Goal: Task Accomplishment & Management: Use online tool/utility

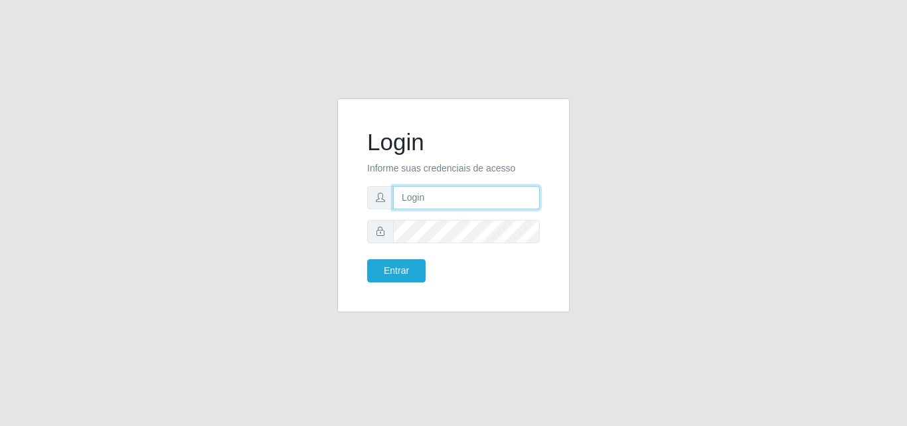
type input "[EMAIL_ADDRESS][DOMAIN_NAME]"
click at [386, 282] on div "Login Informe suas credenciais de acesso [EMAIL_ADDRESS][DOMAIN_NAME] Entrar" at bounding box center [453, 205] width 199 height 181
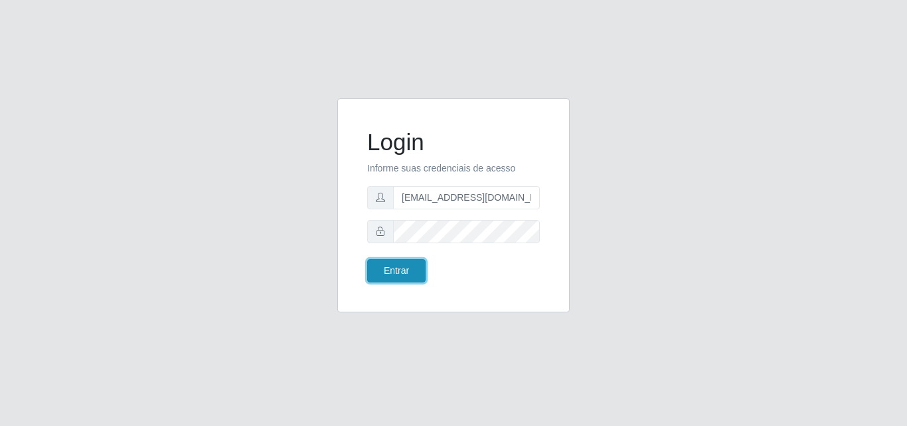
click at [386, 273] on button "Entrar" at bounding box center [396, 270] width 58 height 23
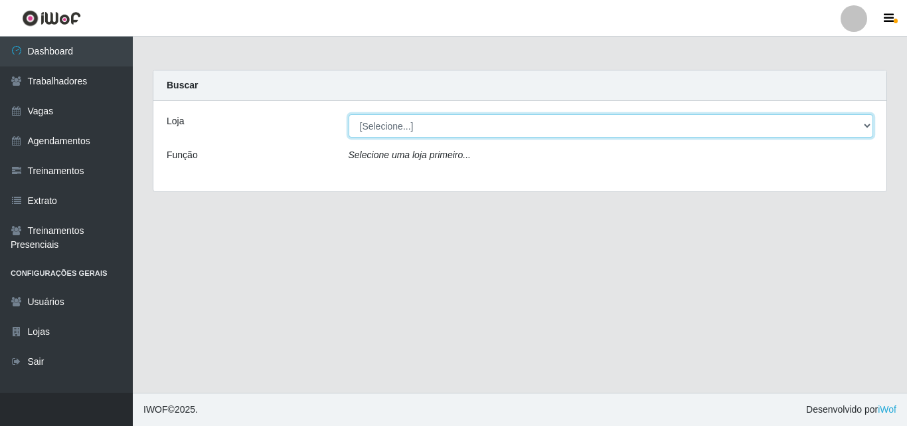
click at [424, 126] on select "[Selecione...] Extremoz Supermercados" at bounding box center [611, 125] width 525 height 23
select select "519"
click at [349, 114] on select "[Selecione...] Extremoz Supermercados" at bounding box center [611, 125] width 525 height 23
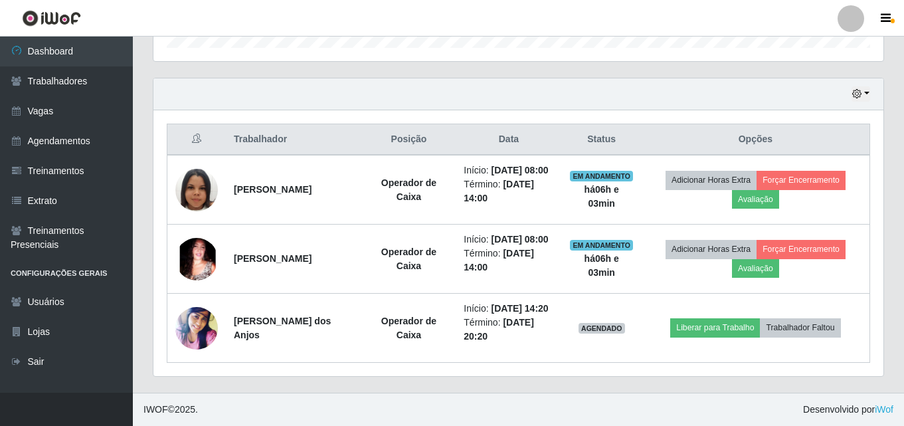
scroll to position [465, 0]
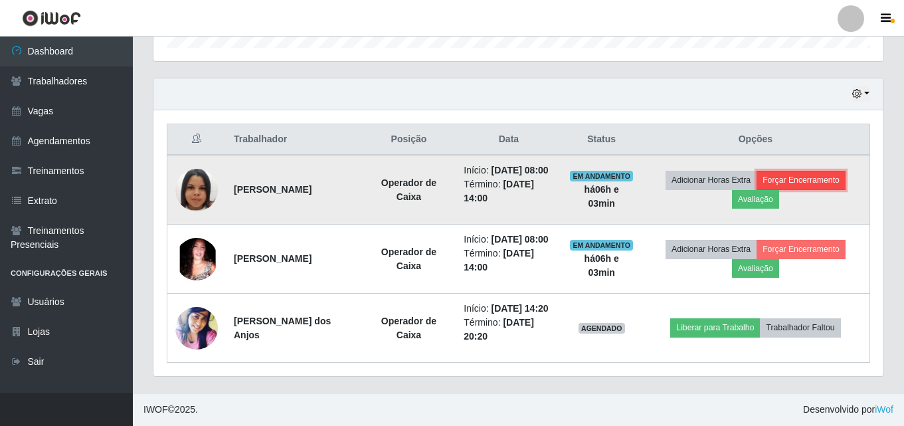
click at [816, 171] on button "Forçar Encerramento" at bounding box center [800, 180] width 89 height 19
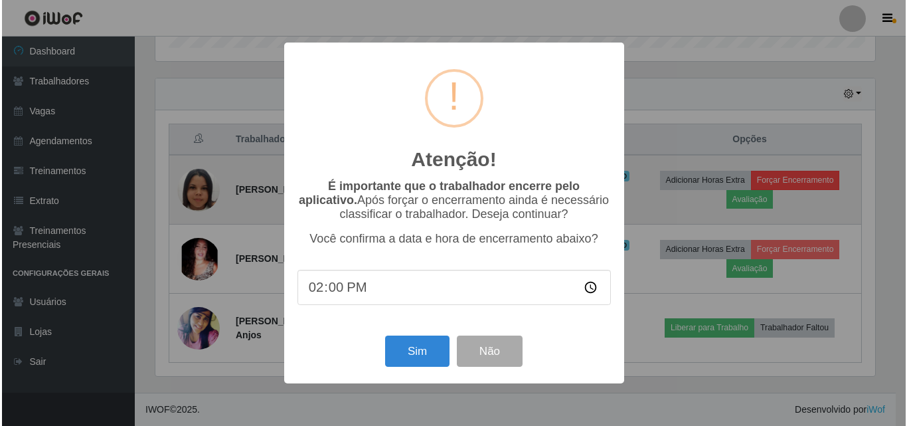
scroll to position [276, 723]
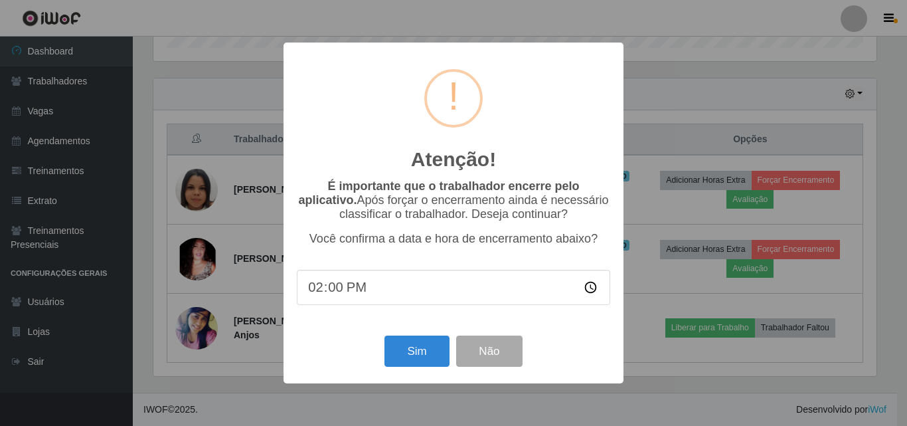
click at [651, 100] on div "Atenção! × É importante que o trabalhador encerre pelo aplicativo. Após forçar …" at bounding box center [453, 213] width 907 height 426
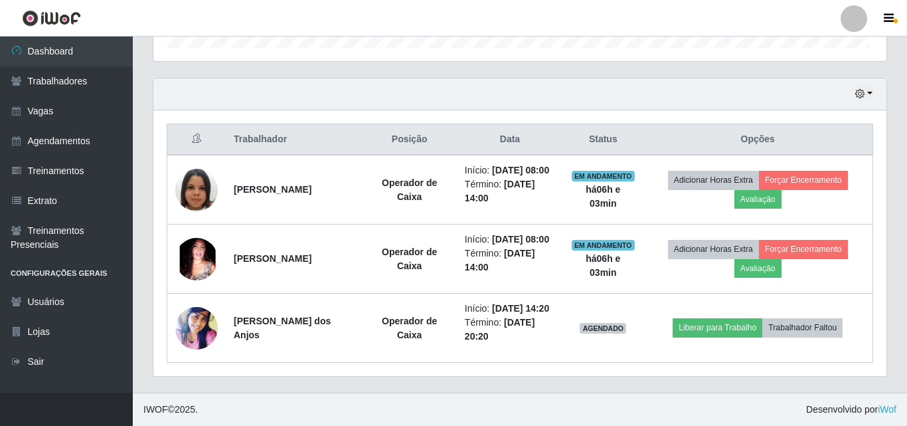
scroll to position [276, 730]
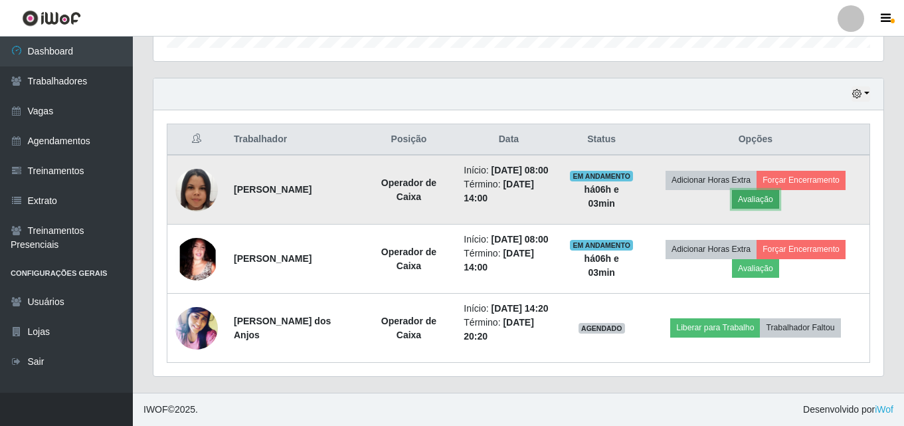
click at [756, 209] on button "Avaliação" at bounding box center [755, 199] width 47 height 19
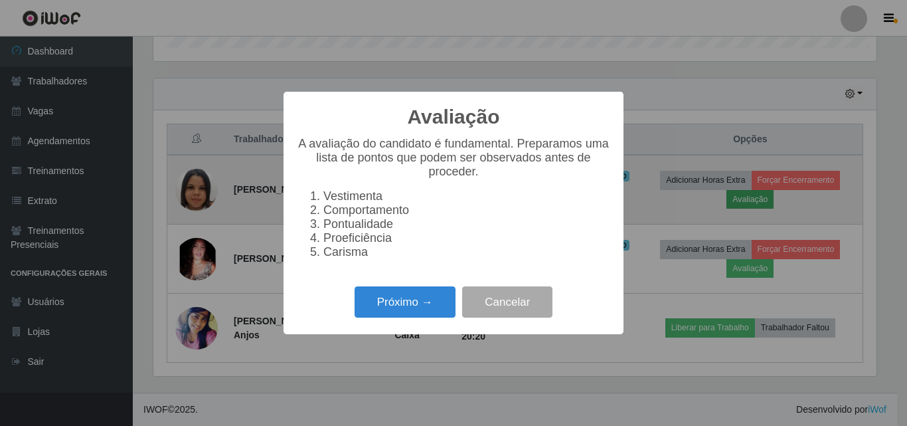
scroll to position [276, 723]
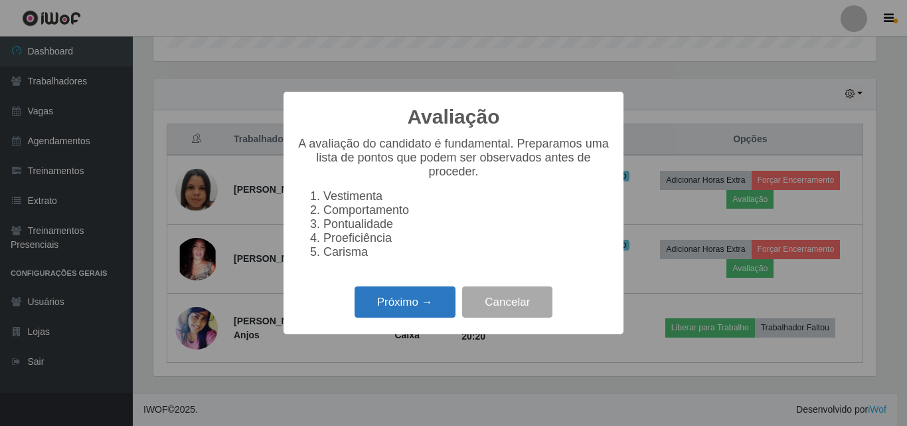
click at [404, 317] on button "Próximo →" at bounding box center [405, 301] width 101 height 31
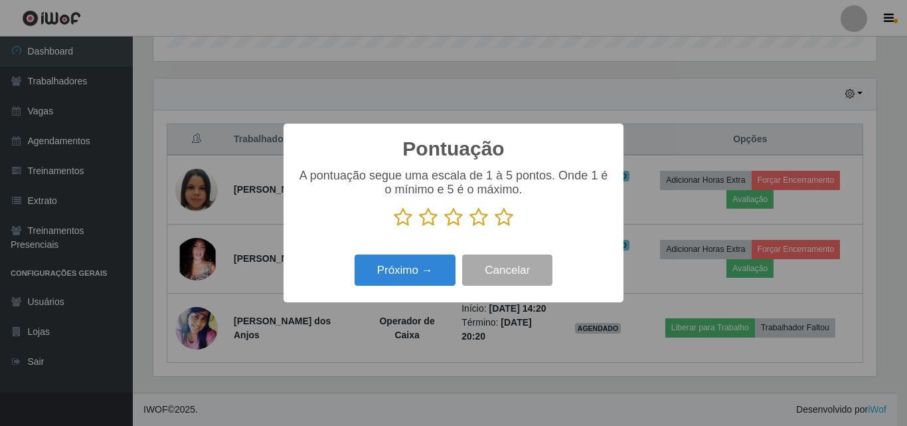
scroll to position [663873, 663425]
click at [449, 220] on icon at bounding box center [453, 217] width 19 height 20
click at [444, 227] on input "radio" at bounding box center [444, 227] width 0 height 0
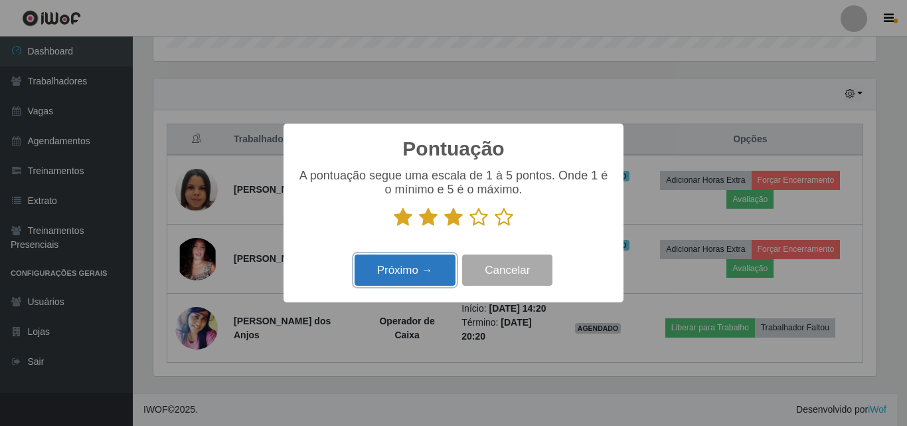
click at [409, 274] on button "Próximo →" at bounding box center [405, 269] width 101 height 31
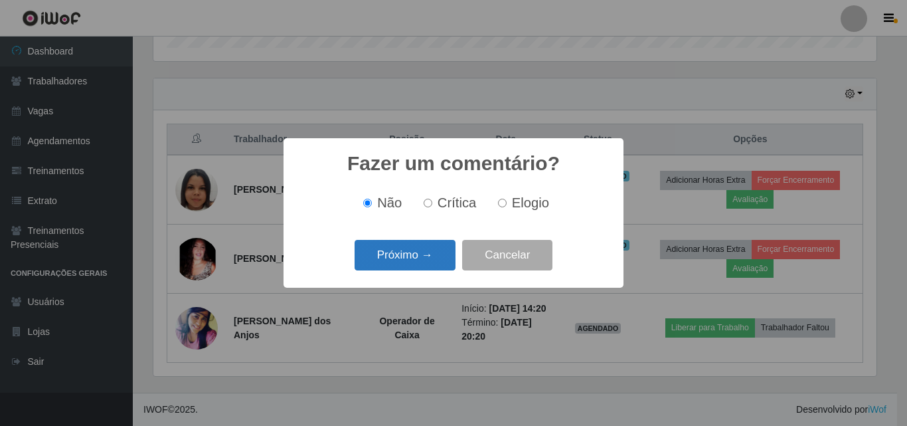
click at [408, 260] on button "Próximo →" at bounding box center [405, 255] width 101 height 31
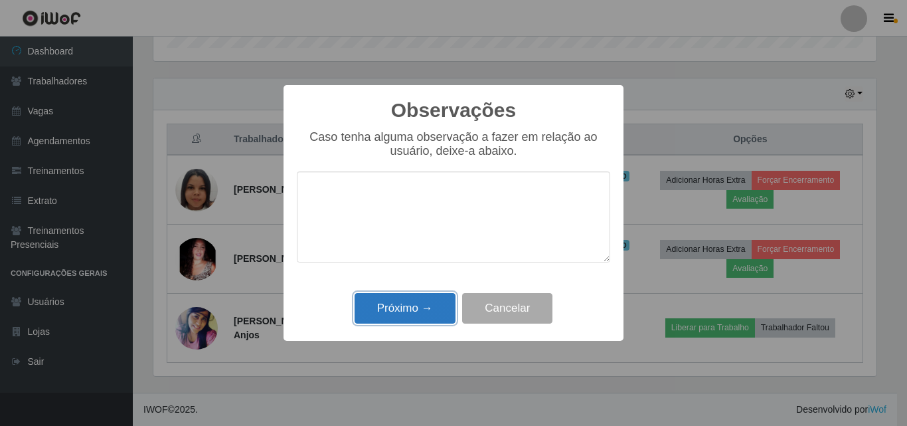
click at [398, 315] on button "Próximo →" at bounding box center [405, 308] width 101 height 31
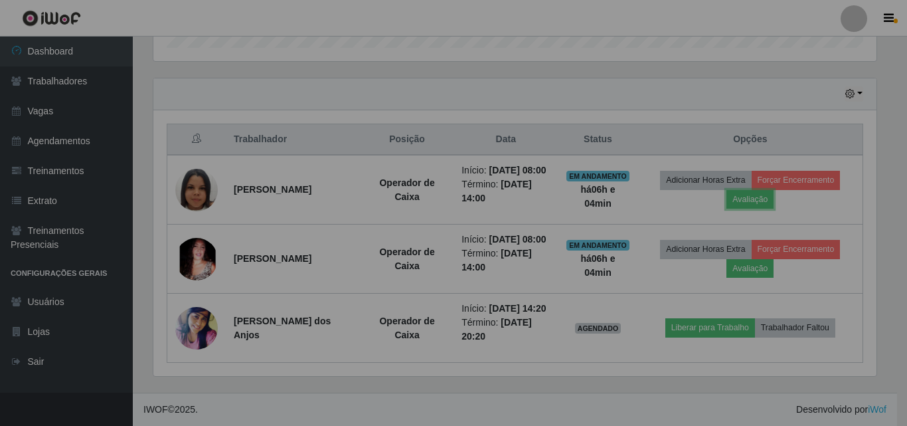
scroll to position [276, 730]
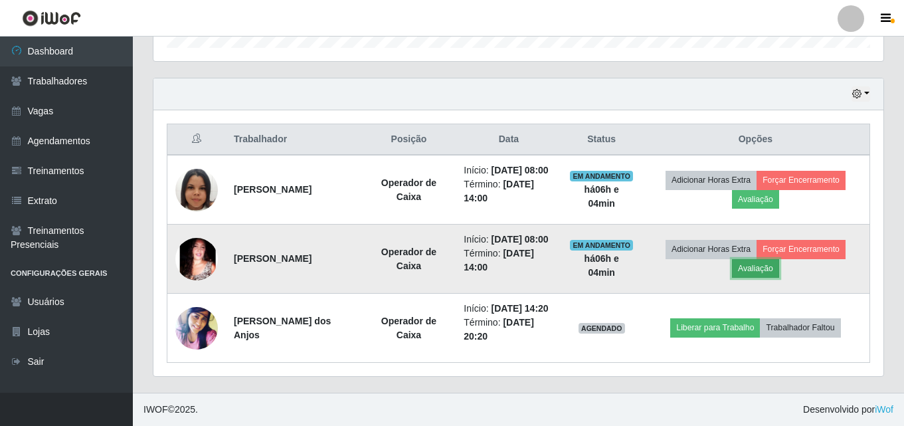
click at [753, 278] on button "Avaliação" at bounding box center [755, 268] width 47 height 19
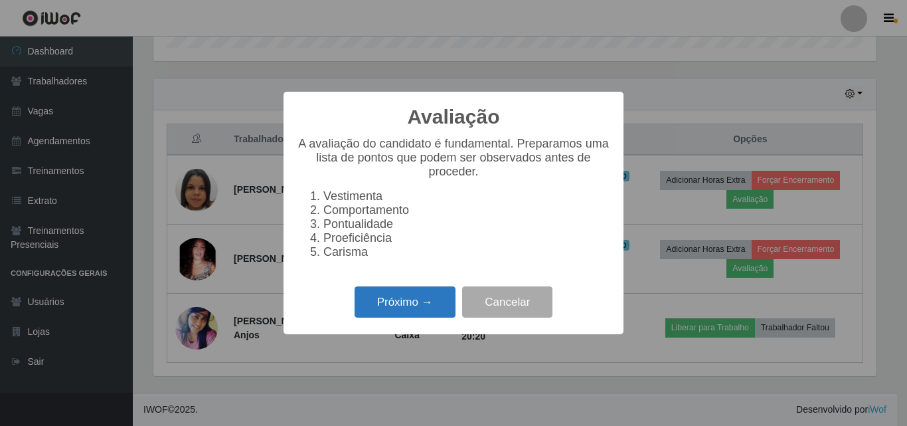
click at [398, 305] on button "Próximo →" at bounding box center [405, 301] width 101 height 31
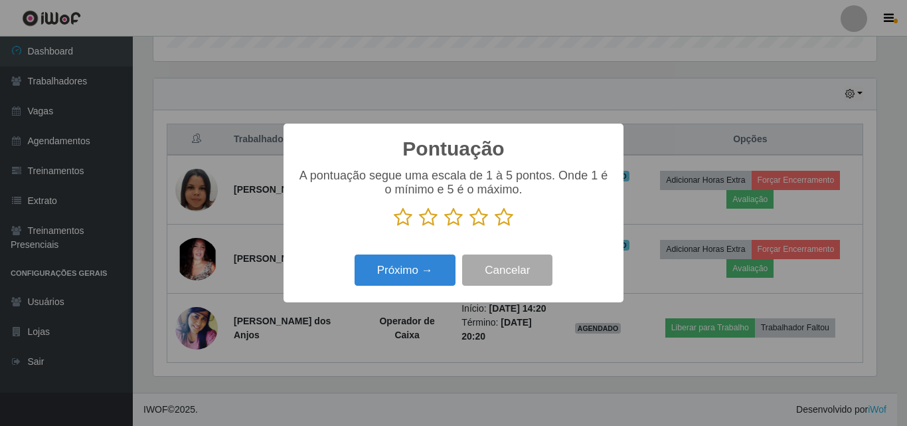
scroll to position [663873, 663425]
click at [458, 220] on icon at bounding box center [453, 217] width 19 height 20
click at [444, 227] on input "radio" at bounding box center [444, 227] width 0 height 0
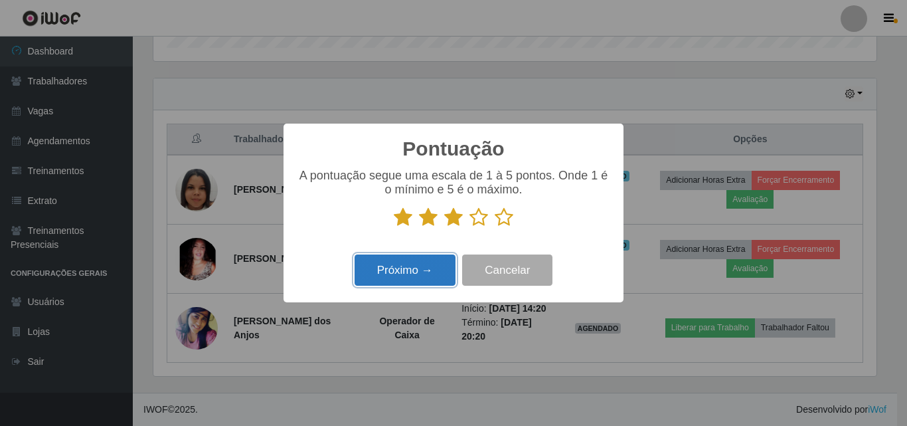
click at [400, 274] on button "Próximo →" at bounding box center [405, 269] width 101 height 31
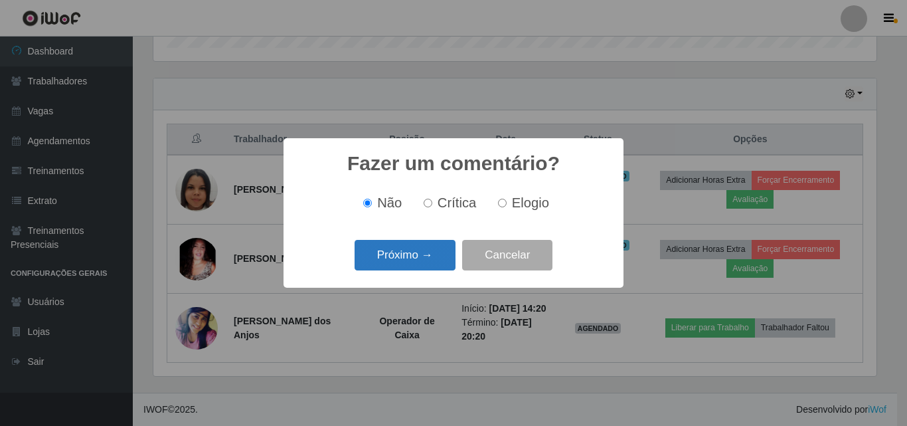
click at [402, 260] on button "Próximo →" at bounding box center [405, 255] width 101 height 31
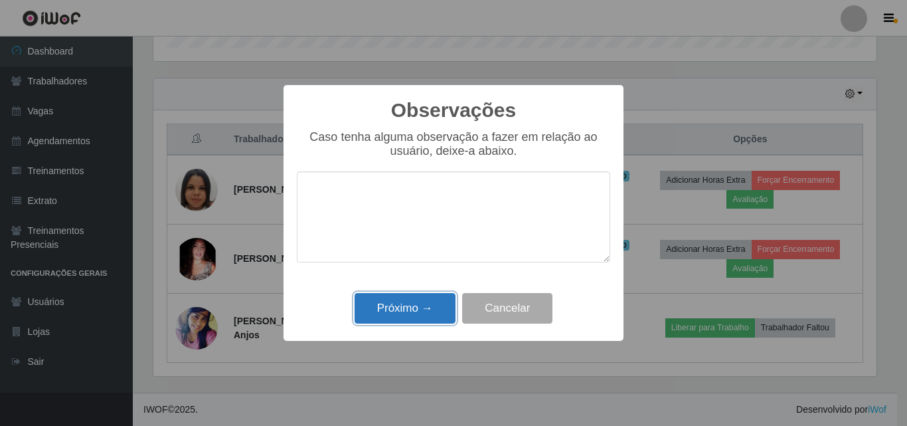
click at [400, 313] on button "Próximo →" at bounding box center [405, 308] width 101 height 31
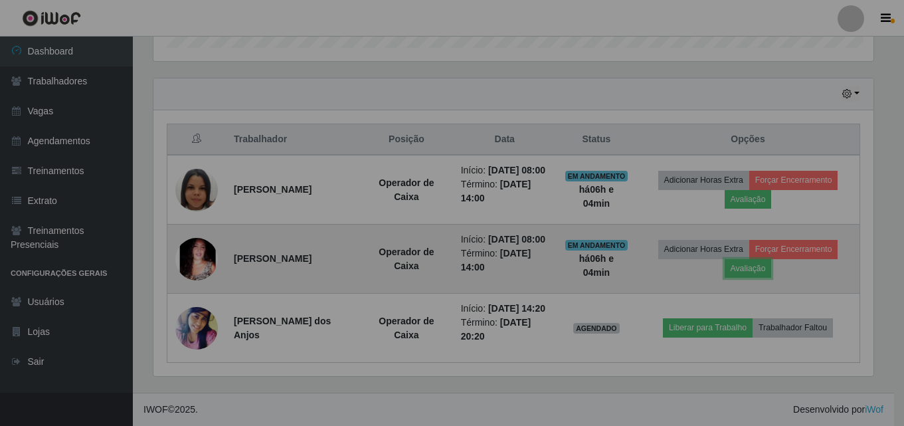
scroll to position [276, 730]
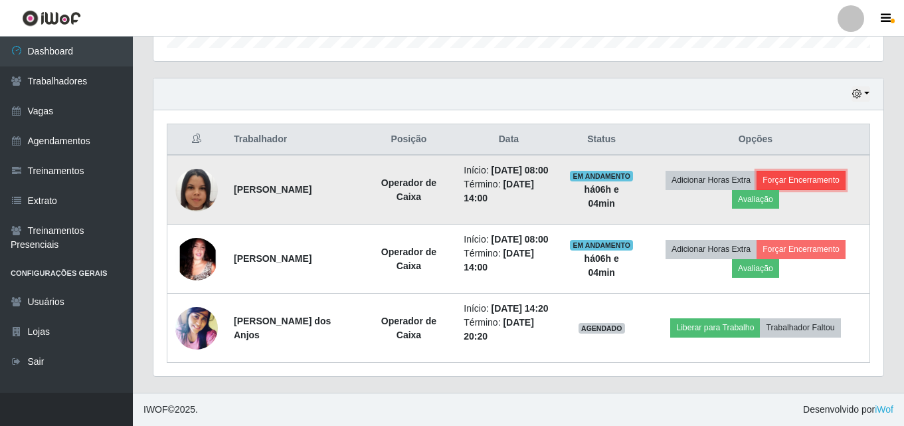
click at [812, 189] on button "Forçar Encerramento" at bounding box center [800, 180] width 89 height 19
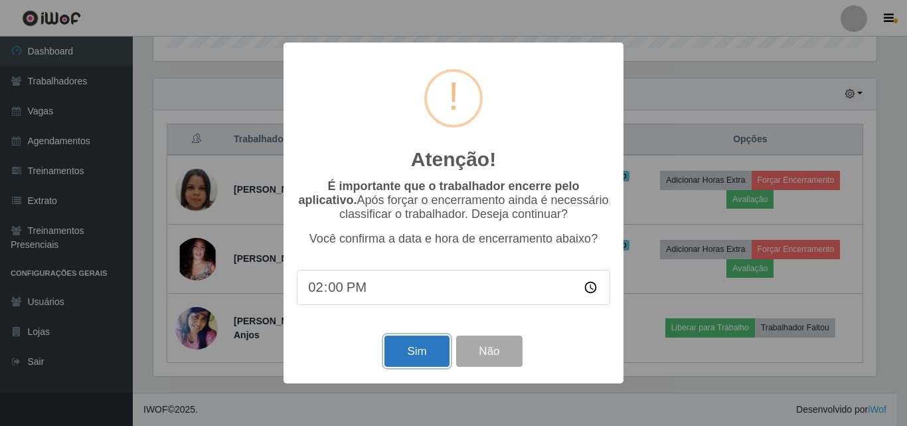
click at [409, 358] on button "Sim" at bounding box center [417, 350] width 64 height 31
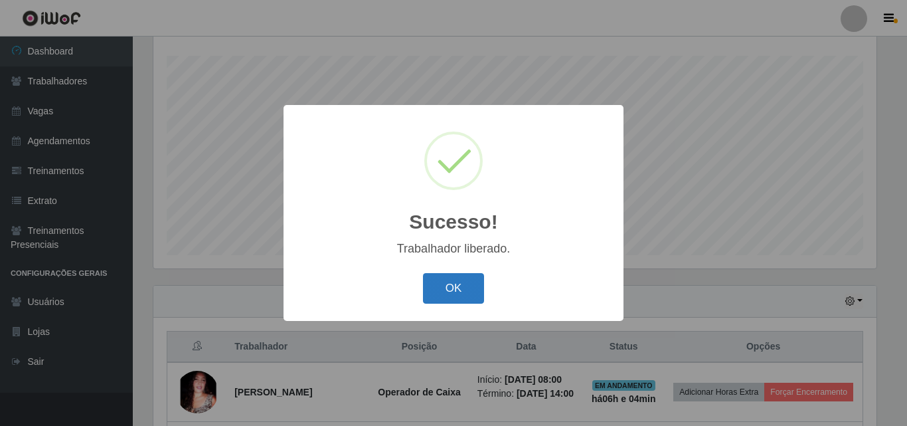
click at [458, 293] on button "OK" at bounding box center [454, 288] width 62 height 31
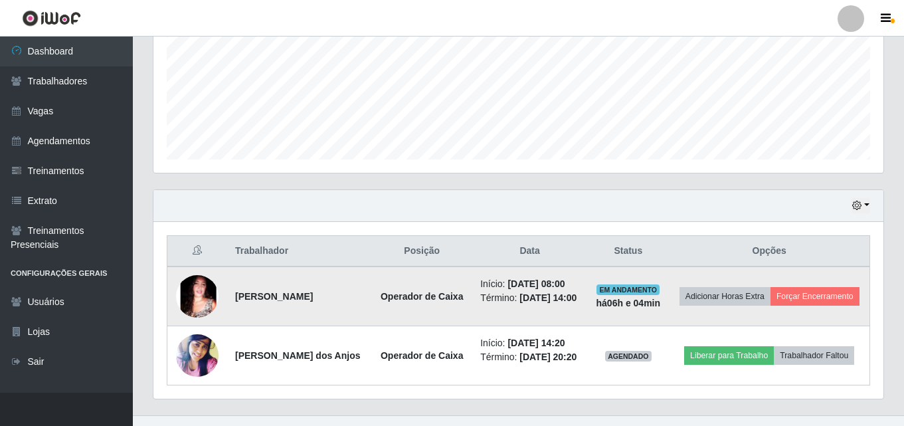
scroll to position [338, 0]
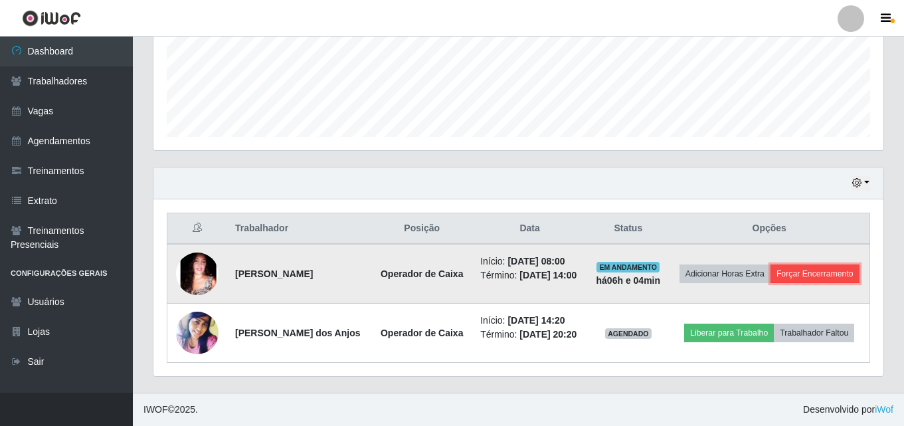
click at [797, 275] on button "Forçar Encerramento" at bounding box center [814, 273] width 89 height 19
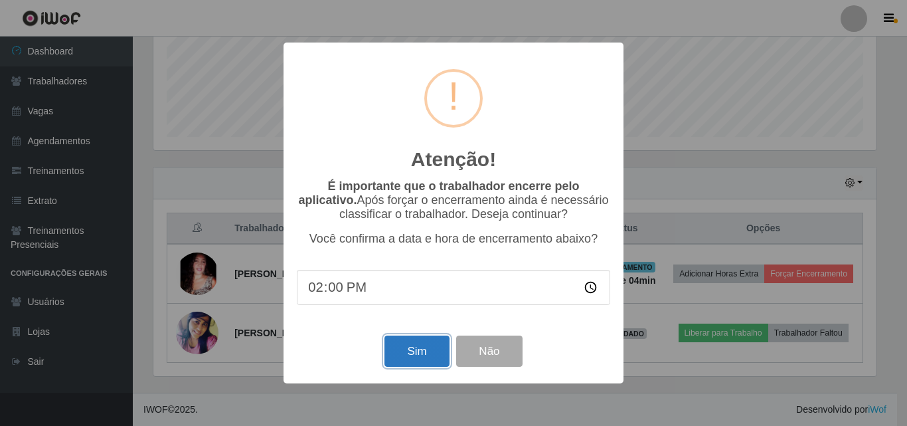
click at [415, 362] on button "Sim" at bounding box center [417, 350] width 64 height 31
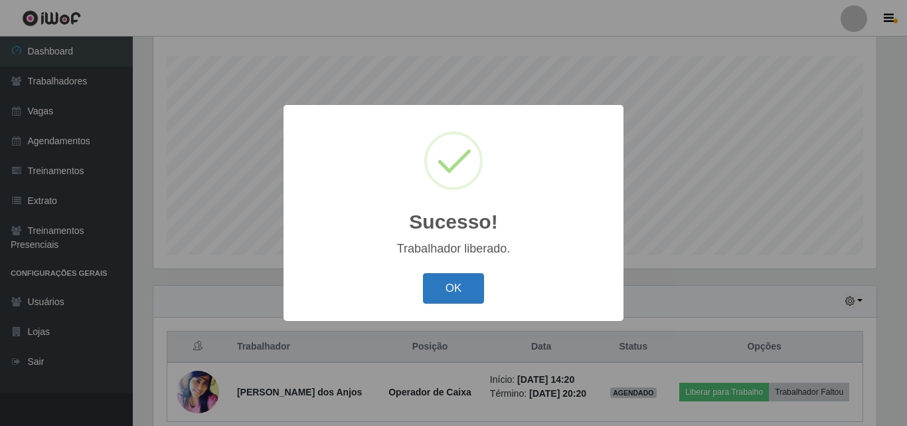
click at [452, 287] on button "OK" at bounding box center [454, 288] width 62 height 31
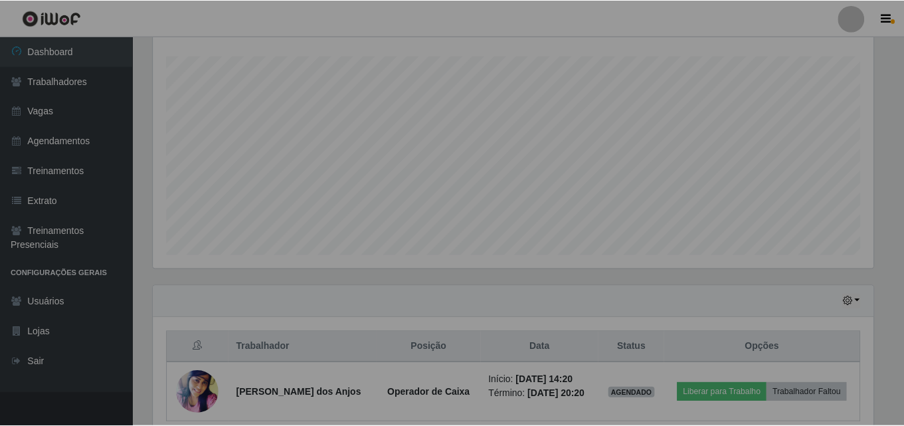
scroll to position [0, 0]
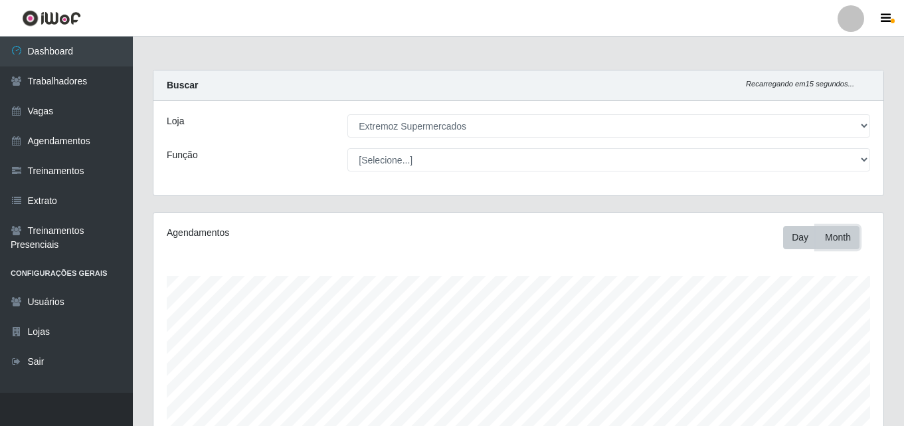
click at [847, 234] on button "Month" at bounding box center [837, 237] width 43 height 23
click at [791, 235] on button "Day" at bounding box center [800, 237] width 34 height 23
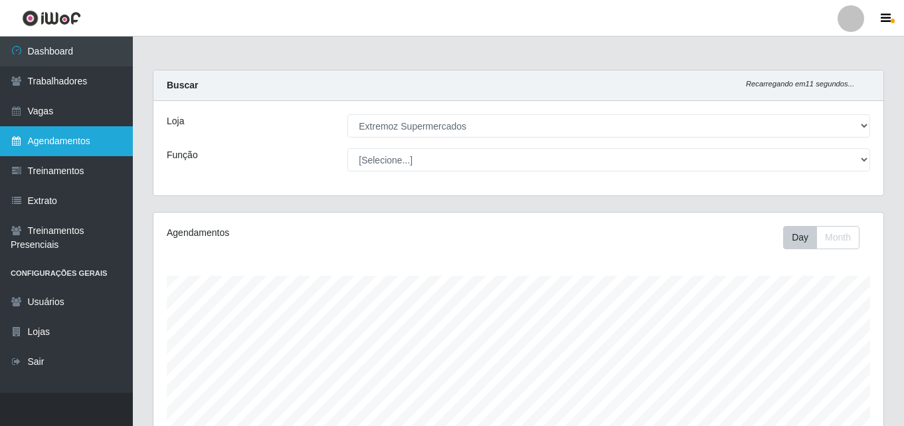
click at [61, 144] on link "Agendamentos" at bounding box center [66, 141] width 133 height 30
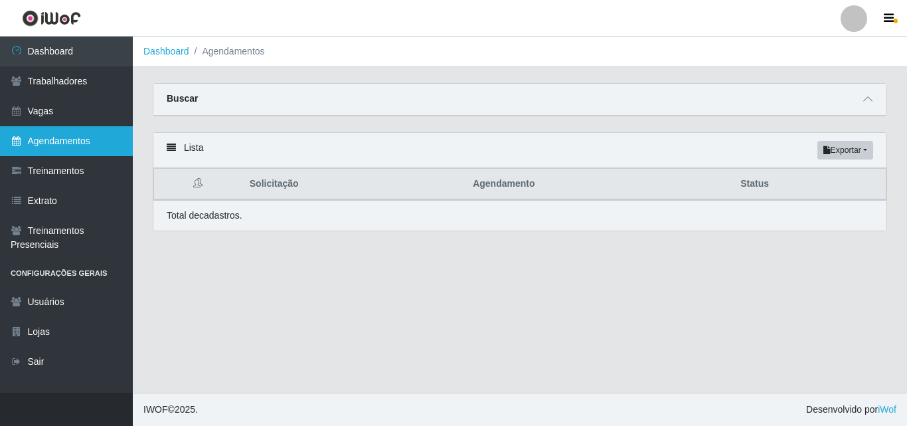
click at [85, 143] on link "Agendamentos" at bounding box center [66, 141] width 133 height 30
click at [56, 143] on link "Agendamentos" at bounding box center [66, 141] width 133 height 30
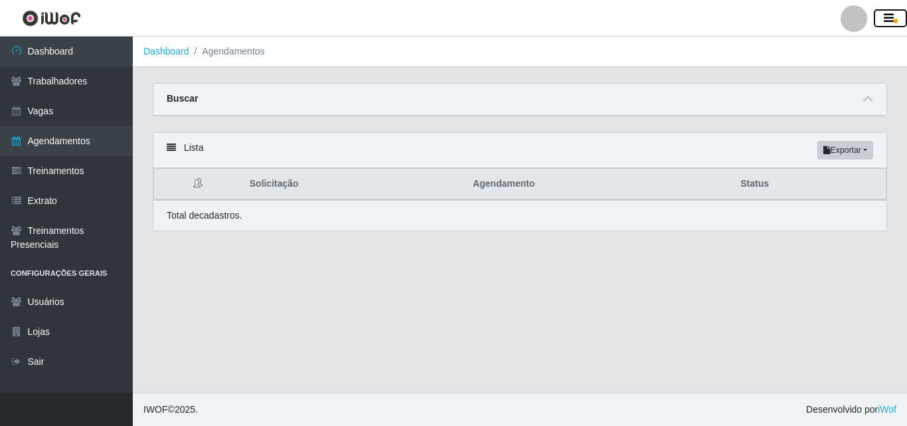
click at [889, 17] on icon "button" at bounding box center [889, 19] width 10 height 12
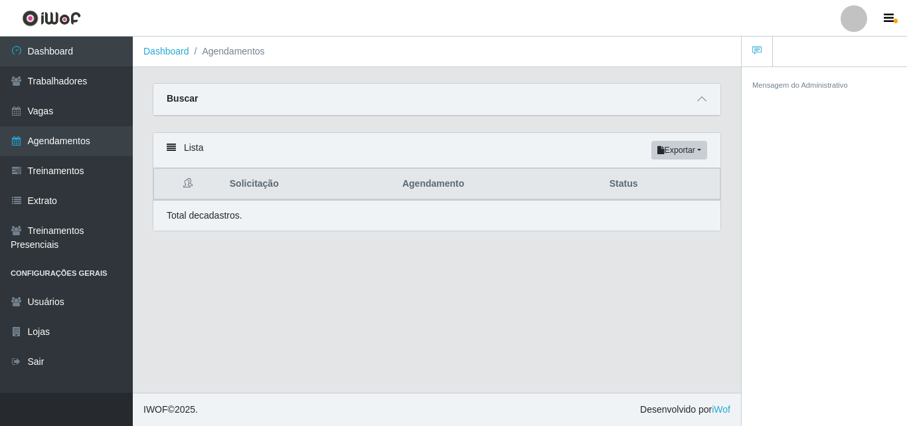
click at [560, 322] on main "Dashboard Agendamentos Carregando... Buscar Início em [GEOGRAPHIC_DATA] em Stat…" at bounding box center [437, 215] width 608 height 356
click at [374, 358] on main "Dashboard Agendamentos Carregando... Buscar Início em [GEOGRAPHIC_DATA] em Stat…" at bounding box center [437, 215] width 608 height 356
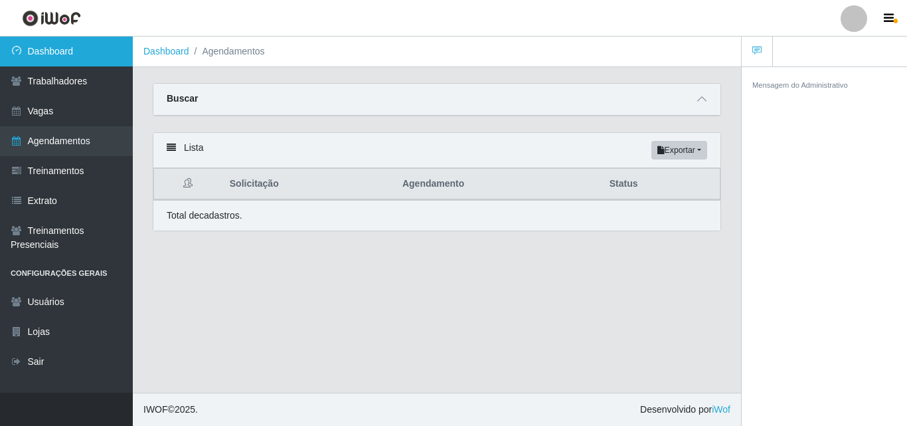
click at [58, 53] on link "Dashboard" at bounding box center [66, 52] width 133 height 30
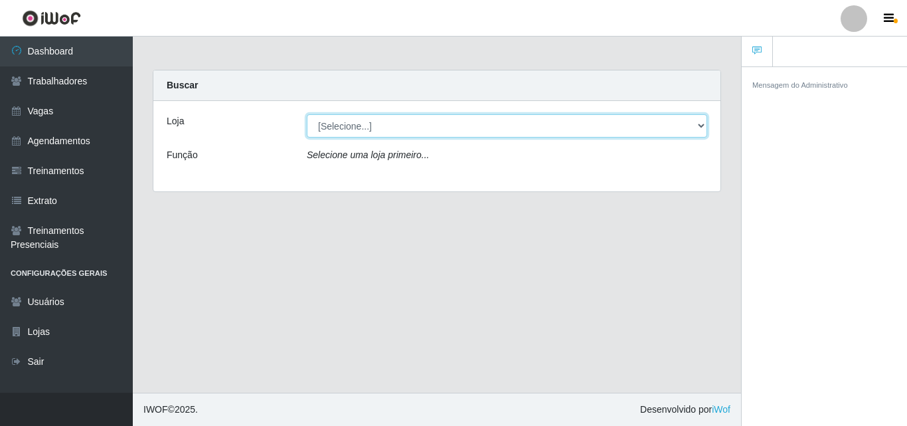
click at [400, 127] on select "[Selecione...] Extremoz Supermercados" at bounding box center [507, 125] width 400 height 23
select select "519"
click at [307, 114] on select "[Selecione...] Extremoz Supermercados" at bounding box center [507, 125] width 400 height 23
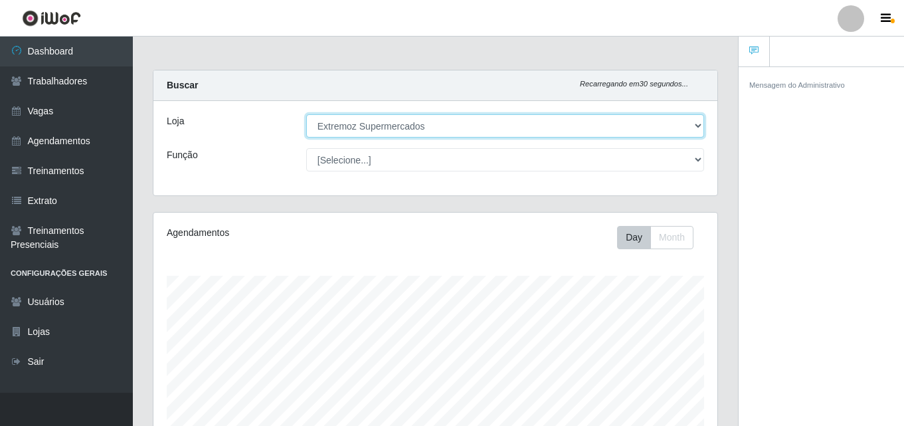
scroll to position [276, 564]
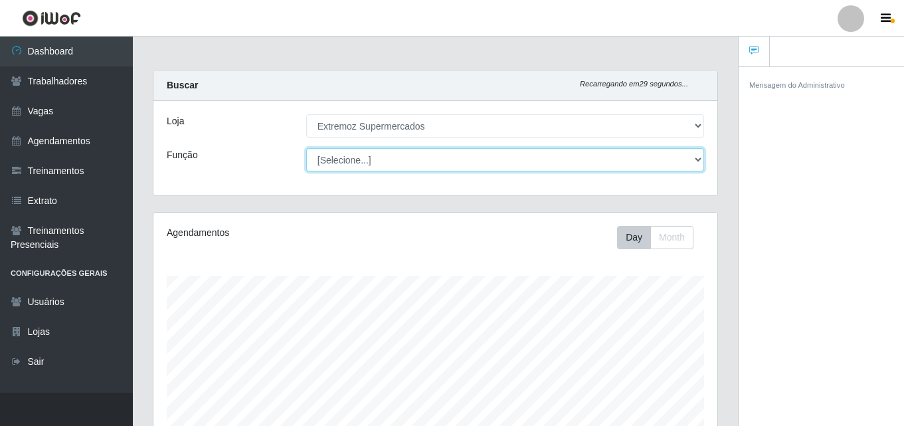
click at [398, 161] on select "[Selecione...] Embalador Embalador + Embalador ++ Operador de Caixa Operador de…" at bounding box center [505, 159] width 398 height 23
click at [306, 148] on select "[Selecione...] Embalador Embalador + Embalador ++ Operador de Caixa Operador de…" at bounding box center [505, 159] width 398 height 23
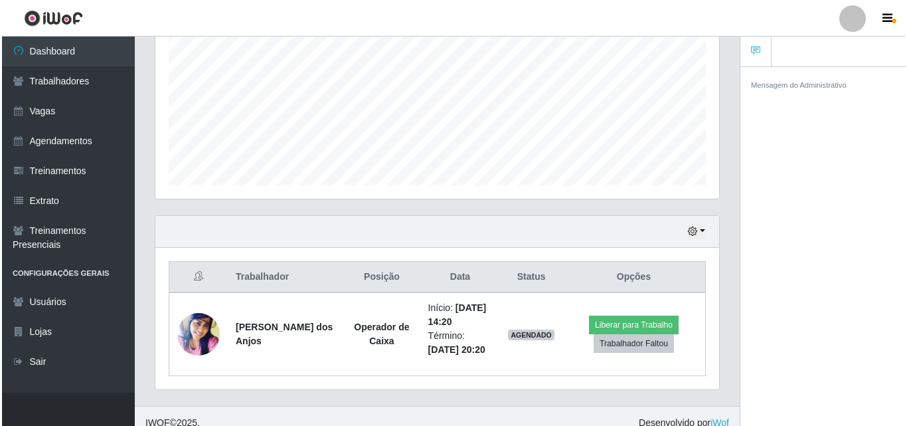
scroll to position [303, 0]
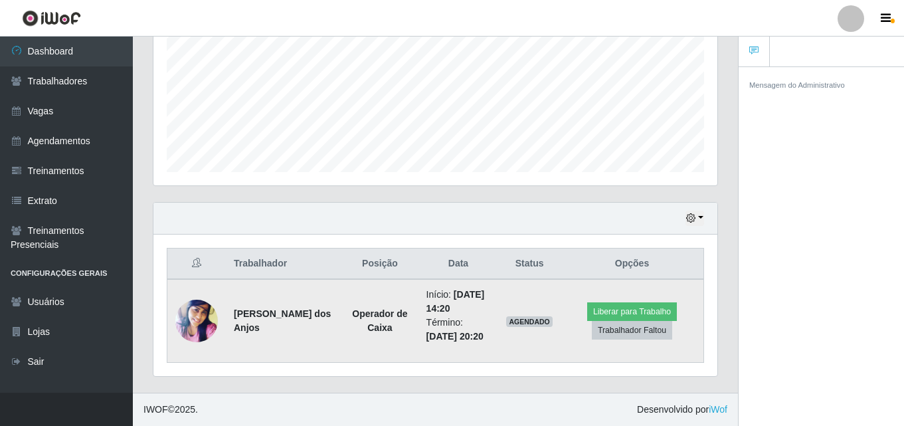
click at [193, 321] on img at bounding box center [196, 321] width 43 height 50
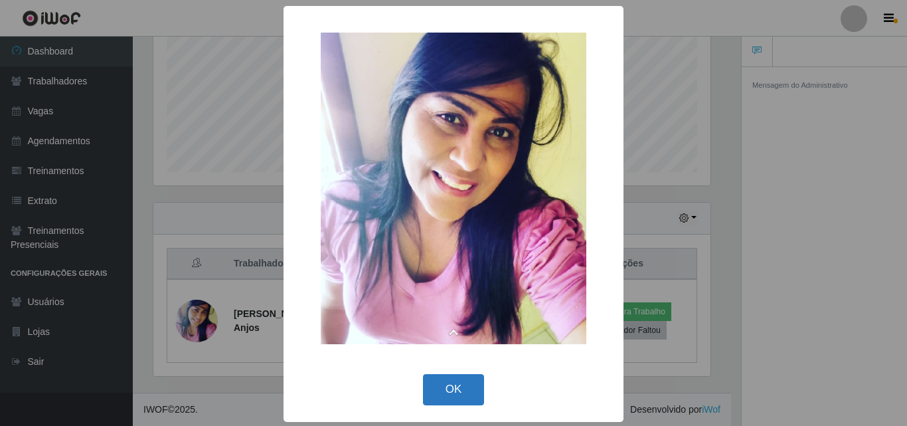
click at [448, 389] on button "OK" at bounding box center [454, 389] width 62 height 31
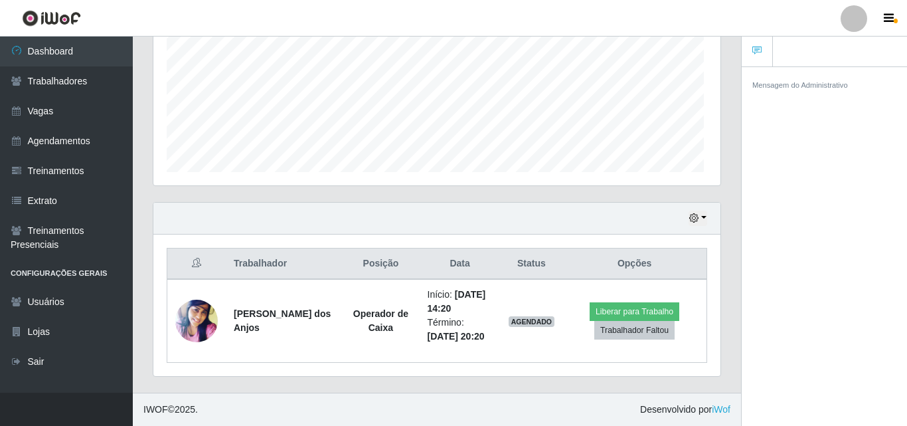
scroll to position [276, 564]
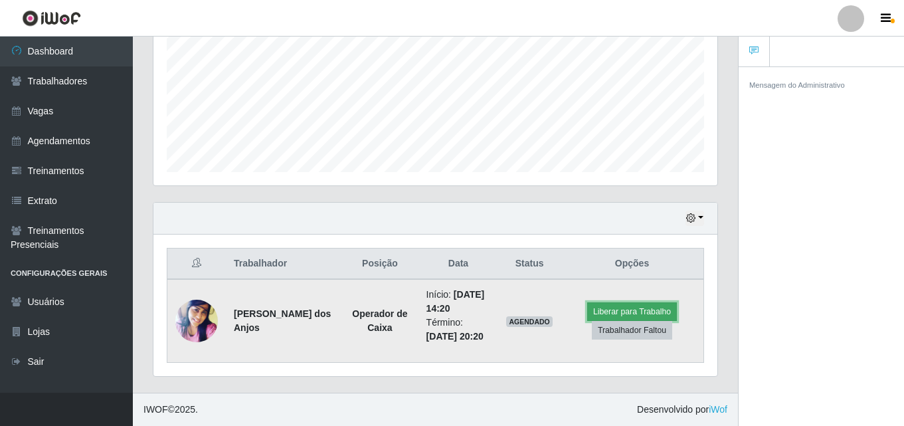
click at [626, 309] on button "Liberar para Trabalho" at bounding box center [632, 311] width 90 height 19
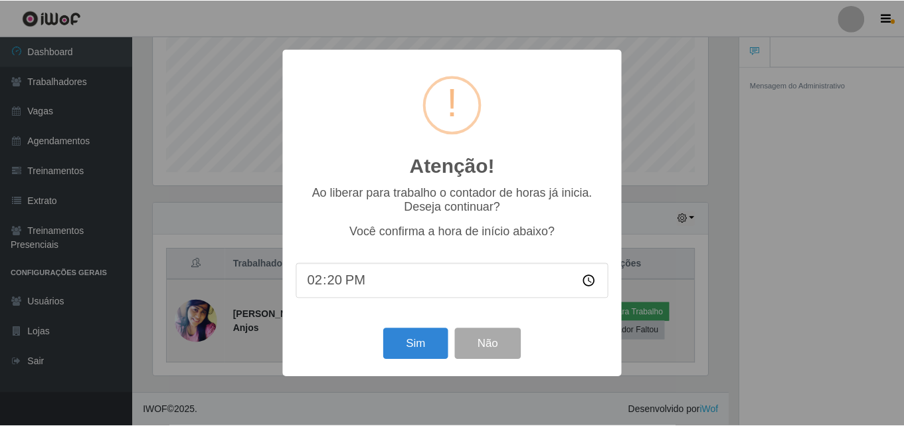
scroll to position [276, 557]
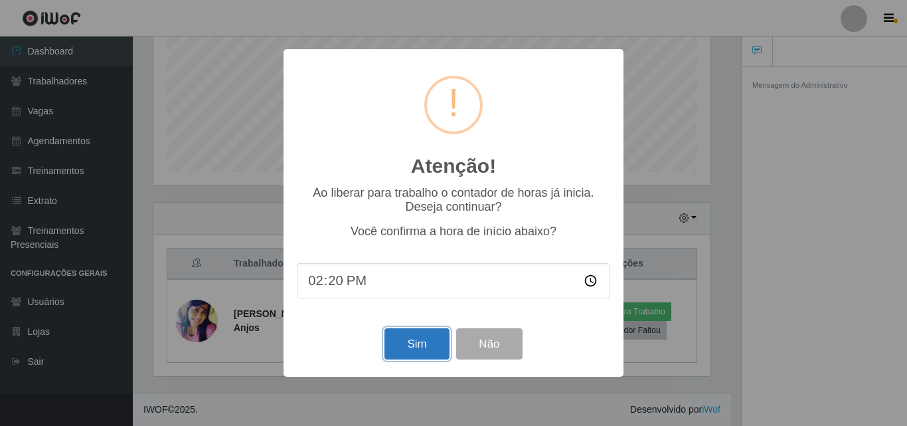
click at [428, 354] on button "Sim" at bounding box center [417, 343] width 64 height 31
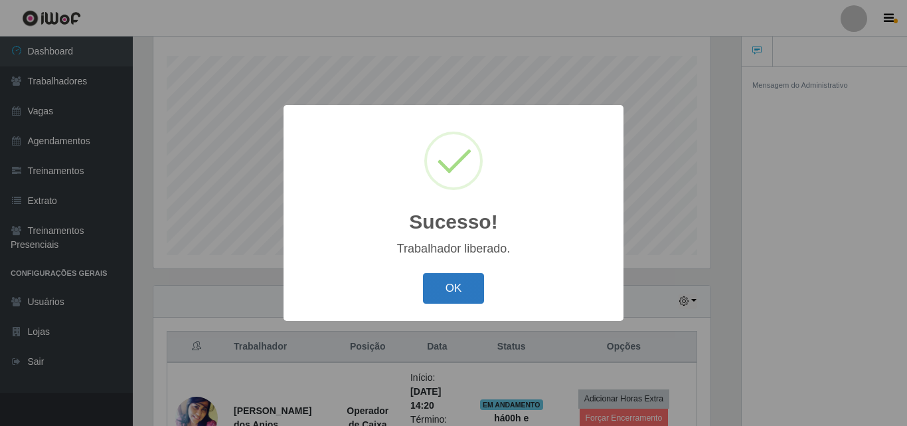
click at [434, 281] on button "OK" at bounding box center [454, 288] width 62 height 31
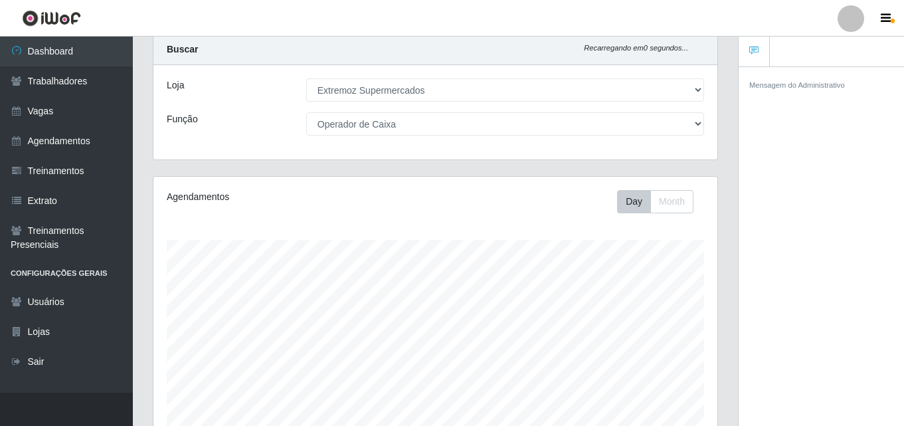
scroll to position [66, 0]
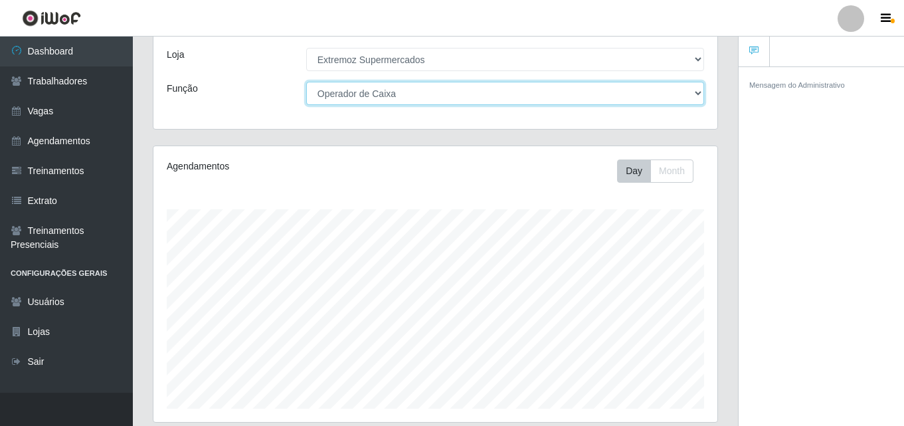
click at [359, 91] on select "[Selecione...] Embalador Embalador + Embalador ++ Operador de Caixa Operador de…" at bounding box center [505, 93] width 398 height 23
select select "1"
click at [306, 82] on select "[Selecione...] Embalador Embalador + Embalador ++ Operador de Caixa Operador de…" at bounding box center [505, 93] width 398 height 23
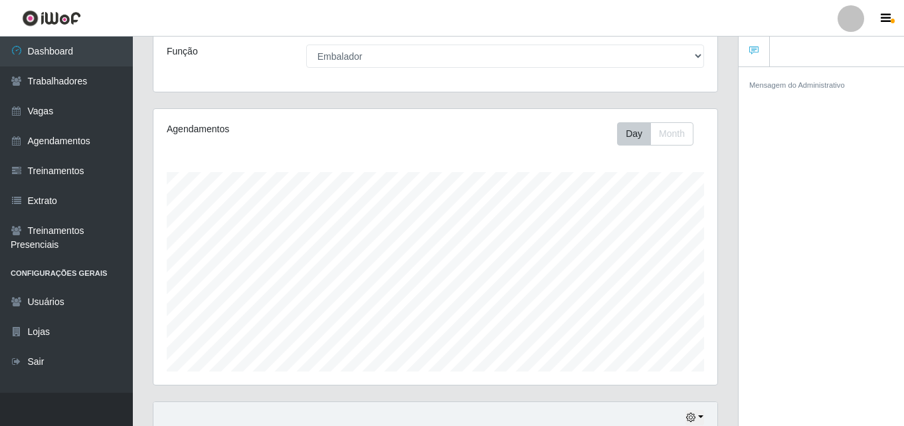
scroll to position [0, 0]
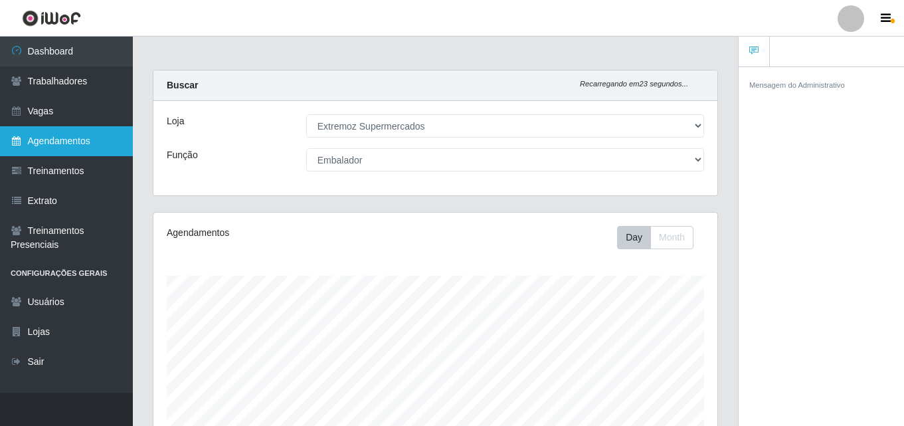
click at [93, 142] on link "Agendamentos" at bounding box center [66, 141] width 133 height 30
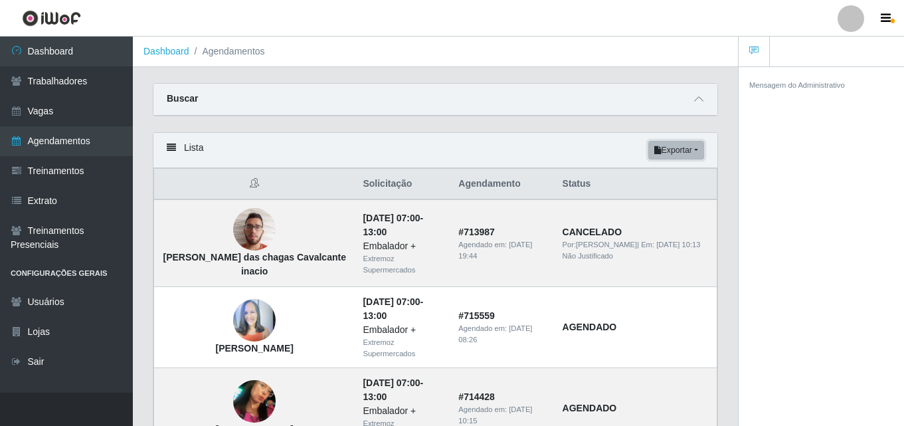
click at [684, 155] on button "Exportar" at bounding box center [676, 150] width 56 height 19
click at [634, 174] on button "PDF" at bounding box center [652, 175] width 105 height 28
click at [169, 149] on icon at bounding box center [171, 147] width 9 height 9
click at [242, 84] on div "Buscar" at bounding box center [435, 100] width 564 height 32
click at [190, 100] on strong "Buscar" at bounding box center [182, 98] width 31 height 11
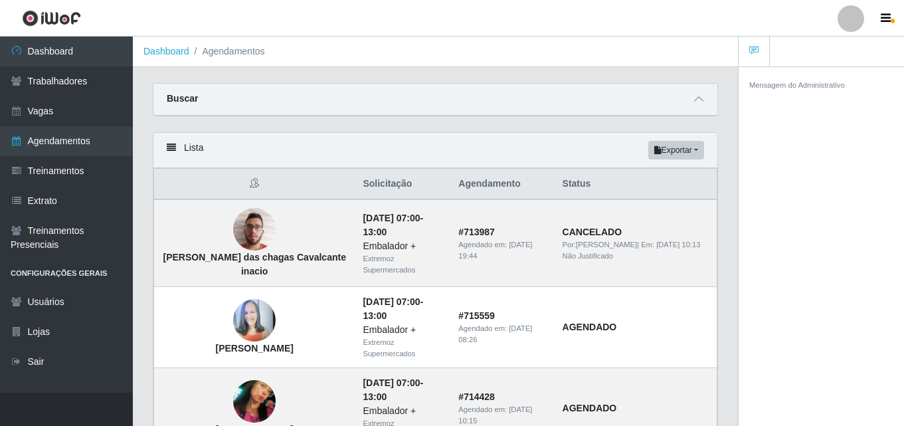
click at [191, 150] on div "Lista Exportar PDF Excel" at bounding box center [435, 150] width 564 height 35
drag, startPoint x: 153, startPoint y: 153, endPoint x: 163, endPoint y: 154, distance: 9.3
click at [167, 152] on icon at bounding box center [171, 147] width 9 height 9
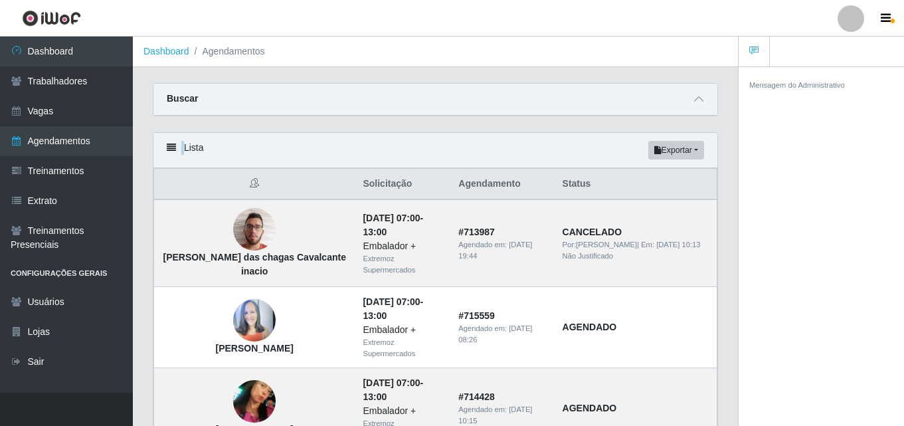
click at [167, 150] on icon at bounding box center [171, 147] width 9 height 9
click at [167, 149] on icon at bounding box center [171, 147] width 9 height 9
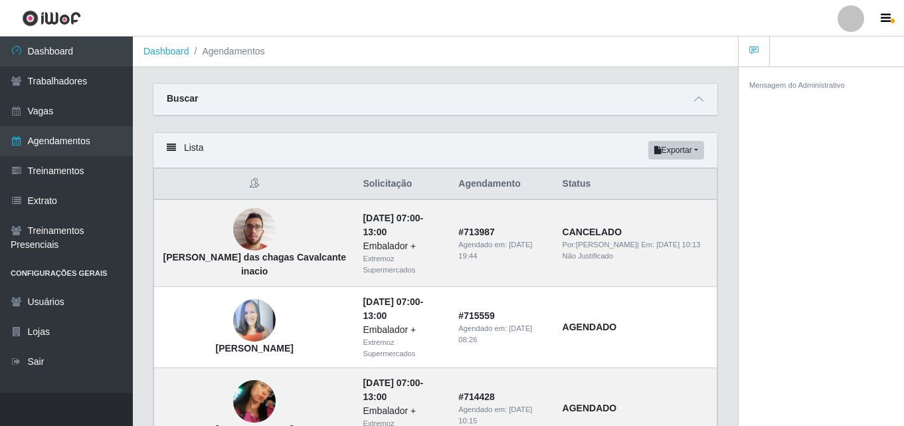
drag, startPoint x: 477, startPoint y: 189, endPoint x: 425, endPoint y: 196, distance: 52.2
click at [428, 196] on th "Solicitação" at bounding box center [403, 184] width 96 height 31
click at [355, 180] on th "Solicitação" at bounding box center [403, 184] width 96 height 31
click at [355, 189] on th "Solicitação" at bounding box center [403, 184] width 96 height 31
click at [250, 187] on icon at bounding box center [254, 182] width 9 height 9
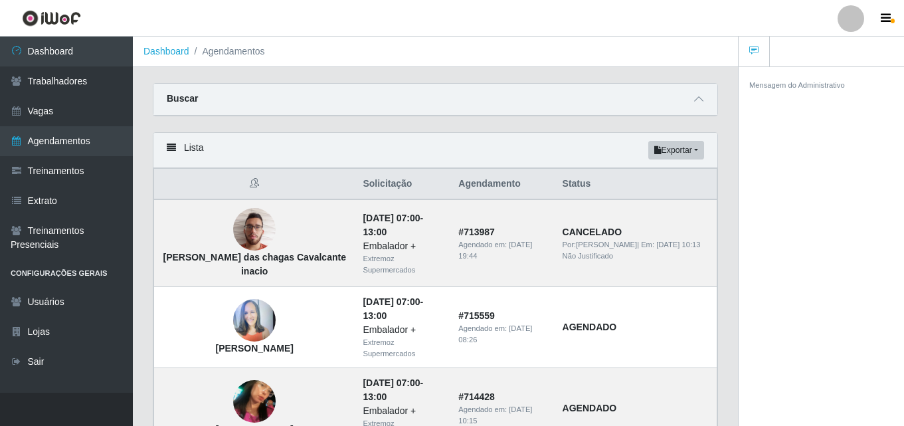
click at [250, 186] on icon at bounding box center [254, 182] width 9 height 9
click at [361, 100] on div "Buscar" at bounding box center [435, 100] width 564 height 32
